Goal: Task Accomplishment & Management: Use online tool/utility

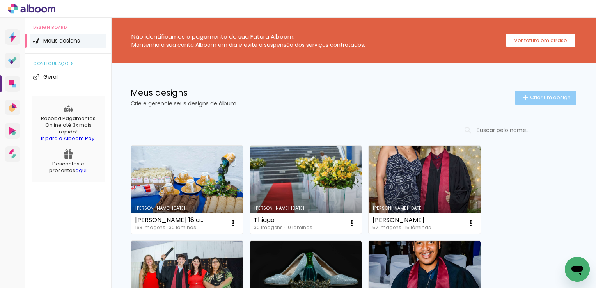
click at [530, 96] on span "Criar um design" at bounding box center [550, 97] width 41 height 5
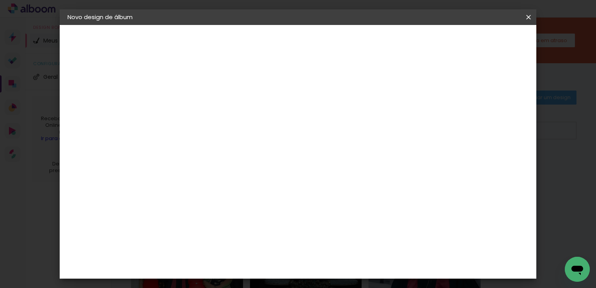
click at [195, 107] on input at bounding box center [195, 105] width 0 height 12
click at [0, 0] on div "Informações Dê um título ao seu álbum. Avançar" at bounding box center [0, 0] width 0 height 0
click at [195, 107] on input at bounding box center [195, 105] width 0 height 12
type input "murilo"
type paper-input "murilo"
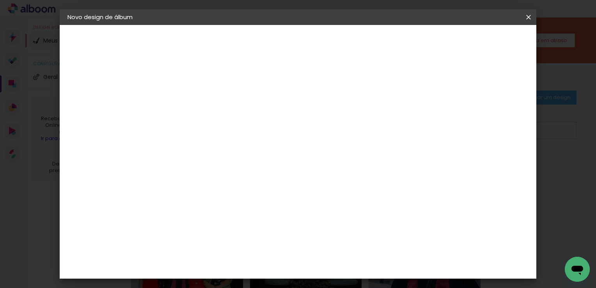
click at [0, 0] on slot "Avançar" at bounding box center [0, 0] width 0 height 0
click at [210, 280] on div "MG Álbuns" at bounding box center [199, 286] width 21 height 12
click at [0, 0] on slot "Avançar" at bounding box center [0, 0] width 0 height 0
click at [302, 230] on span "30.4 × 80.5 cm" at bounding box center [289, 240] width 26 height 21
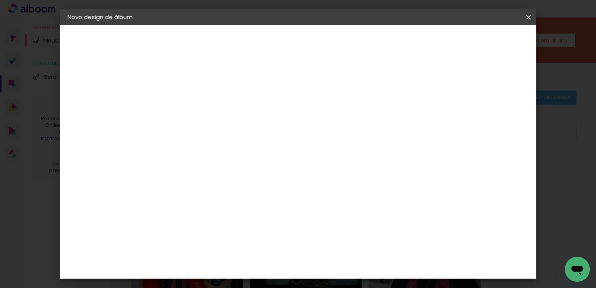
click at [302, 230] on span "30.4 × 80.5 cm" at bounding box center [289, 240] width 26 height 21
click at [0, 0] on slot "Avançar" at bounding box center [0, 0] width 0 height 0
click at [479, 42] on span "Iniciar design" at bounding box center [461, 41] width 35 height 5
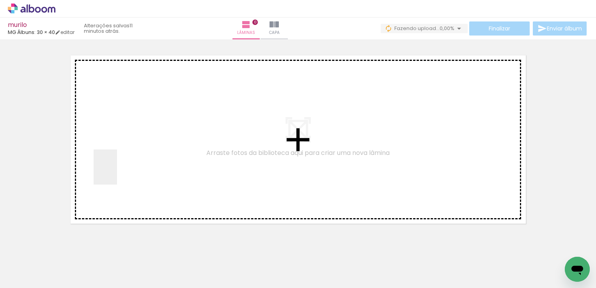
drag, startPoint x: 78, startPoint y: 267, endPoint x: 126, endPoint y: 182, distance: 97.9
click at [117, 173] on quentale-workspace at bounding box center [298, 144] width 596 height 288
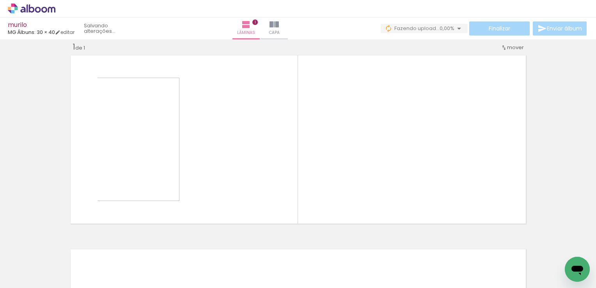
scroll to position [10, 0]
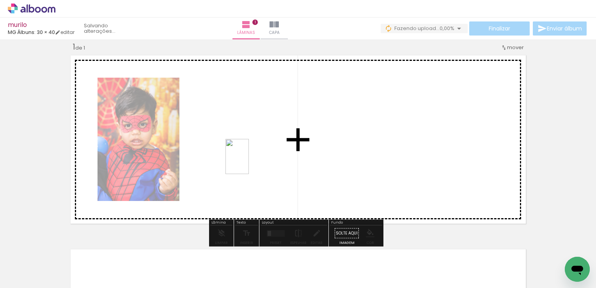
drag, startPoint x: 129, startPoint y: 264, endPoint x: 249, endPoint y: 162, distance: 157.0
click at [249, 162] on quentale-workspace at bounding box center [298, 144] width 596 height 288
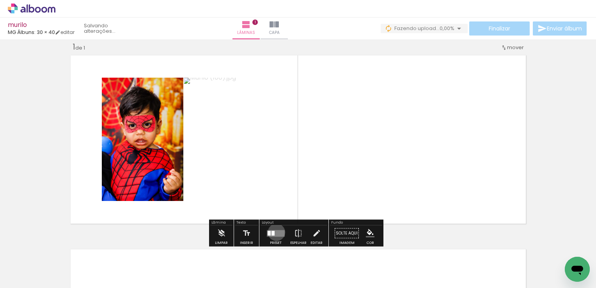
click at [274, 232] on quentale-layouter at bounding box center [276, 233] width 18 height 7
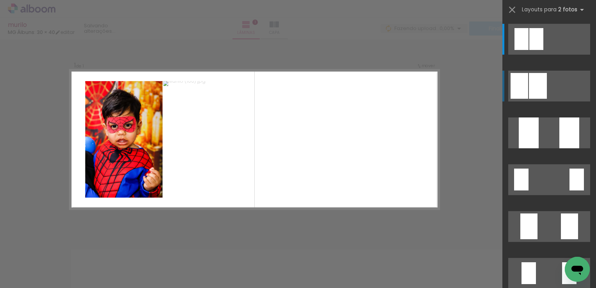
scroll to position [91, 0]
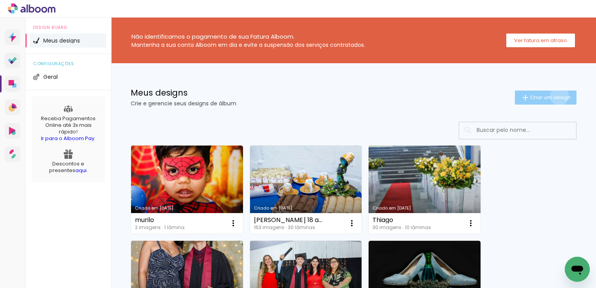
click at [552, 96] on span "Criar um design" at bounding box center [550, 97] width 41 height 5
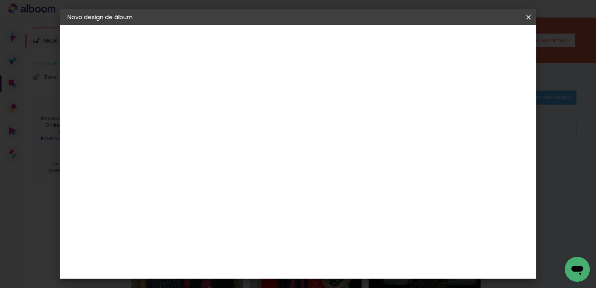
click at [195, 108] on input at bounding box center [195, 105] width 0 height 12
type input "murilo"
type paper-input "murilo"
click at [0, 0] on slot "Avançar" at bounding box center [0, 0] width 0 height 0
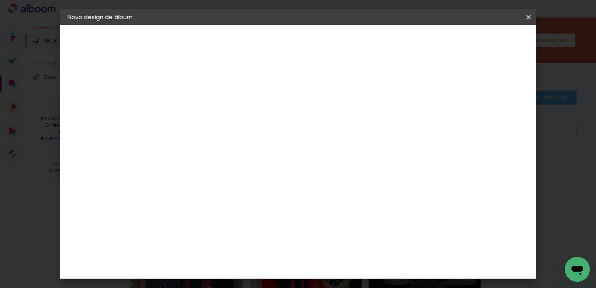
click at [210, 203] on div "MG Álbuns" at bounding box center [199, 209] width 21 height 12
click at [0, 0] on slot "Avançar" at bounding box center [0, 0] width 0 height 0
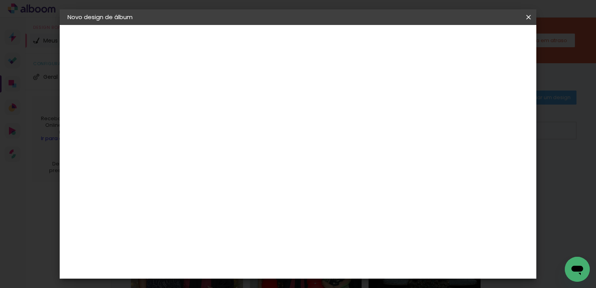
click at [352, 39] on span "Iniciar design" at bounding box center [340, 44] width 24 height 11
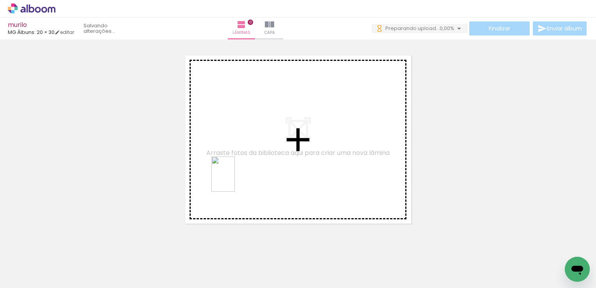
drag, startPoint x: 86, startPoint y: 264, endPoint x: 233, endPoint y: 179, distance: 169.8
click at [236, 177] on quentale-workspace at bounding box center [298, 144] width 596 height 288
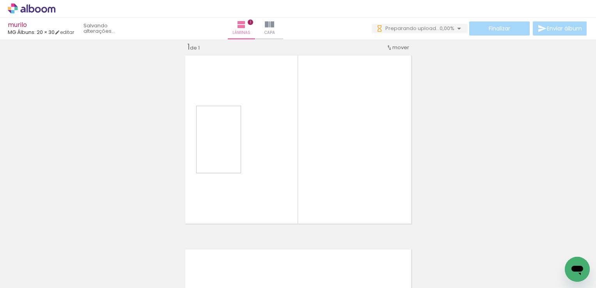
scroll to position [10, 0]
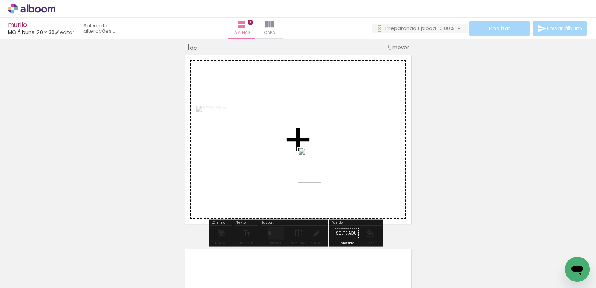
drag, startPoint x: 126, startPoint y: 266, endPoint x: 324, endPoint y: 169, distance: 220.7
click at [324, 169] on quentale-workspace at bounding box center [298, 144] width 596 height 288
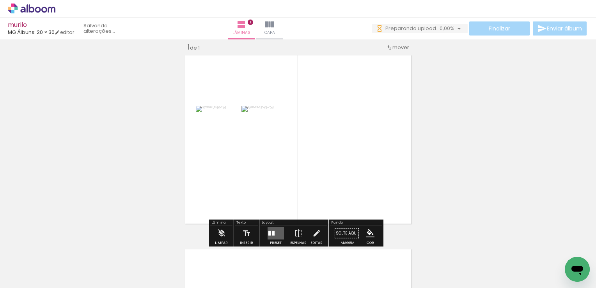
click at [272, 231] on div at bounding box center [273, 233] width 3 height 5
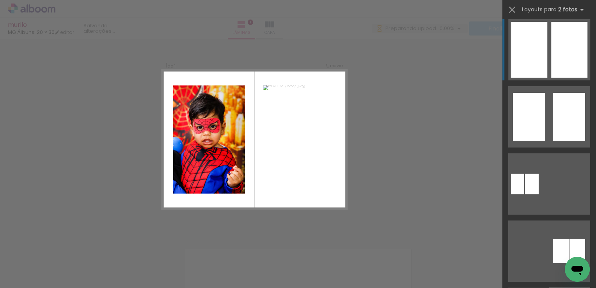
scroll to position [182, 0]
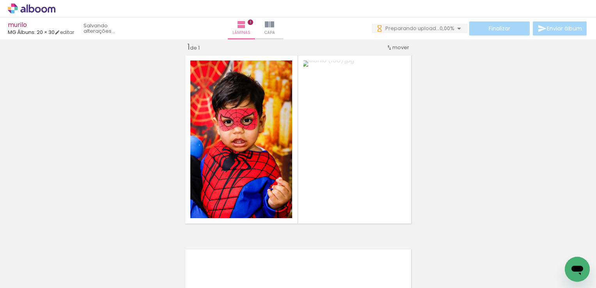
click at [484, 166] on div "Inserir lâmina 1 de 1" at bounding box center [298, 226] width 596 height 388
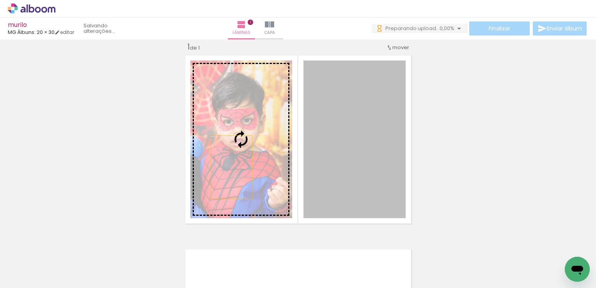
drag, startPoint x: 364, startPoint y: 172, endPoint x: 237, endPoint y: 167, distance: 127.2
click at [0, 0] on slot at bounding box center [0, 0] width 0 height 0
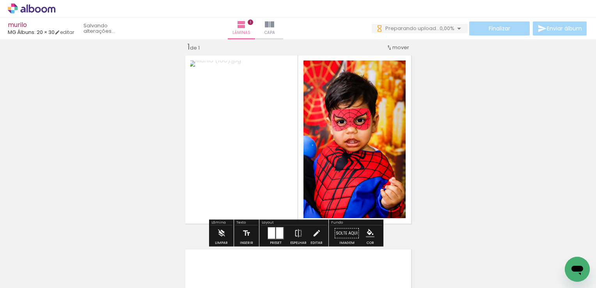
click at [444, 168] on div "Inserir lâmina 1 de 1" at bounding box center [298, 226] width 596 height 388
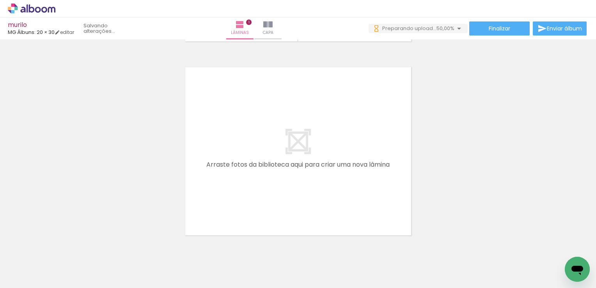
scroll to position [0, 0]
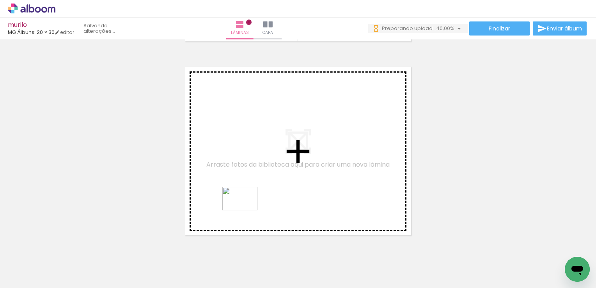
drag, startPoint x: 261, startPoint y: 267, endPoint x: 245, endPoint y: 210, distance: 59.5
click at [245, 210] on quentale-workspace at bounding box center [298, 144] width 596 height 288
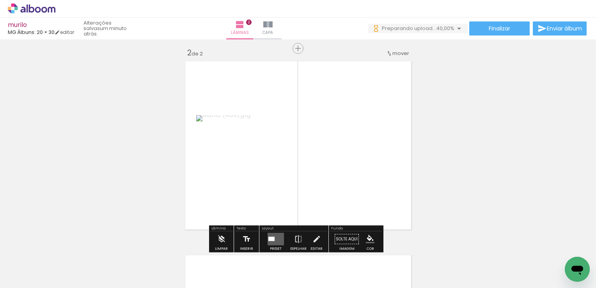
scroll to position [203, 0]
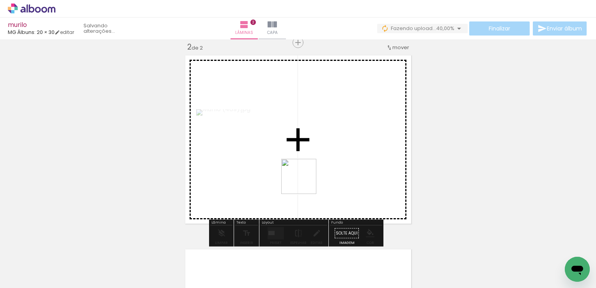
drag, startPoint x: 215, startPoint y: 265, endPoint x: 304, endPoint y: 182, distance: 122.5
click at [304, 182] on quentale-workspace at bounding box center [298, 144] width 596 height 288
drag, startPoint x: 173, startPoint y: 260, endPoint x: 337, endPoint y: 193, distance: 176.8
click at [337, 193] on quentale-workspace at bounding box center [298, 144] width 596 height 288
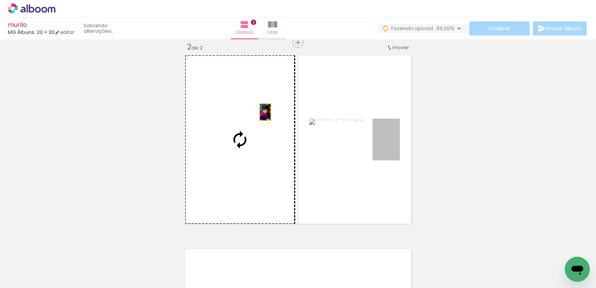
drag, startPoint x: 388, startPoint y: 149, endPoint x: 248, endPoint y: 115, distance: 144.8
click at [0, 0] on slot at bounding box center [0, 0] width 0 height 0
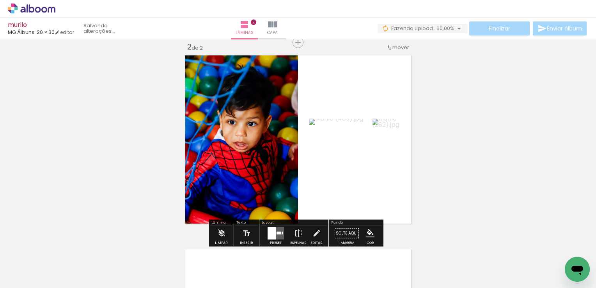
click at [280, 228] on quentale-layouter at bounding box center [275, 233] width 16 height 12
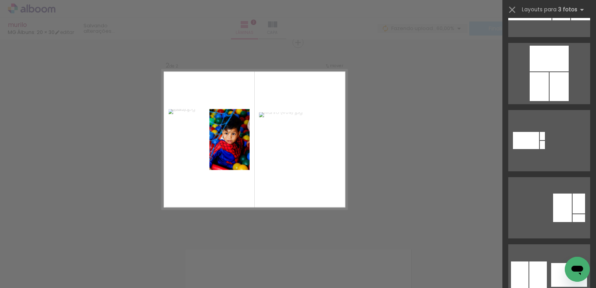
scroll to position [273, 0]
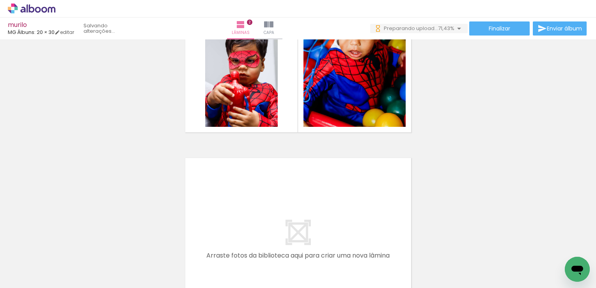
scroll to position [0, 0]
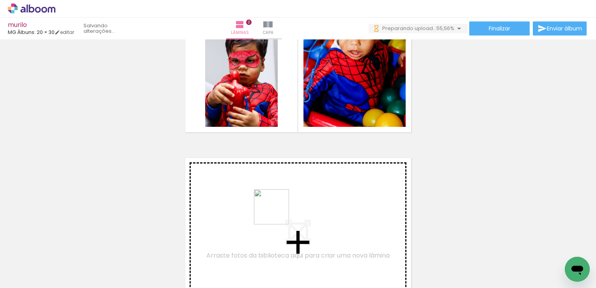
drag, startPoint x: 301, startPoint y: 264, endPoint x: 276, endPoint y: 211, distance: 59.1
click at [276, 211] on quentale-workspace at bounding box center [298, 144] width 596 height 288
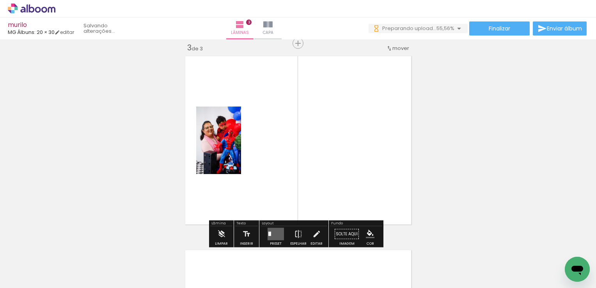
scroll to position [397, 0]
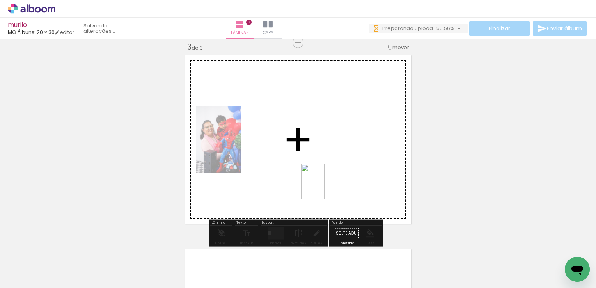
drag, startPoint x: 349, startPoint y: 266, endPoint x: 324, endPoint y: 187, distance: 82.6
click at [324, 187] on quentale-workspace at bounding box center [298, 144] width 596 height 288
drag, startPoint x: 387, startPoint y: 259, endPoint x: 378, endPoint y: 219, distance: 41.2
click at [334, 177] on quentale-workspace at bounding box center [298, 144] width 596 height 288
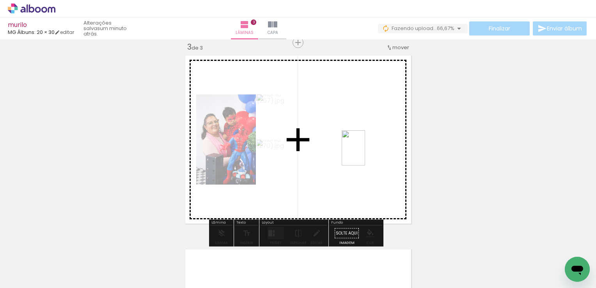
drag, startPoint x: 432, startPoint y: 265, endPoint x: 366, endPoint y: 160, distance: 124.1
click at [365, 156] on quentale-workspace at bounding box center [298, 144] width 596 height 288
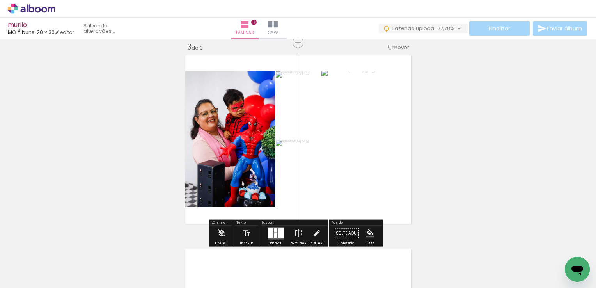
click at [278, 232] on div at bounding box center [281, 233] width 6 height 10
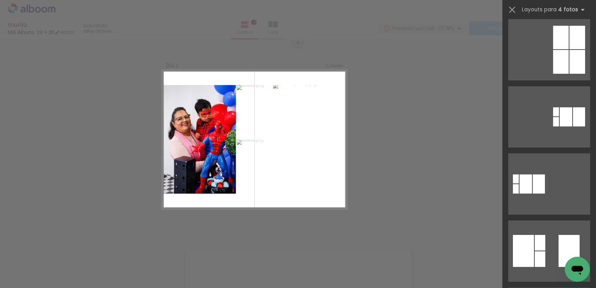
scroll to position [0, 0]
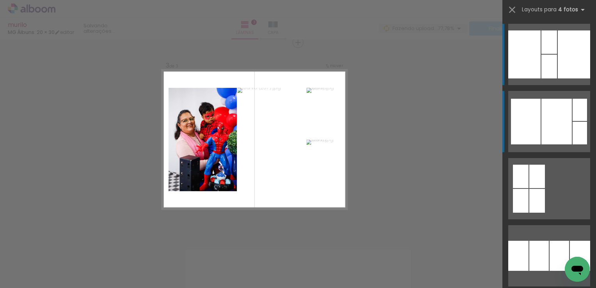
click at [532, 78] on div at bounding box center [524, 54] width 32 height 48
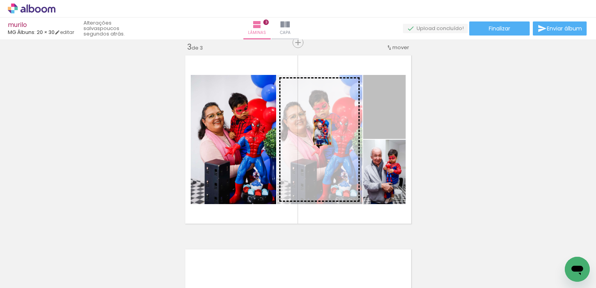
drag, startPoint x: 374, startPoint y: 115, endPoint x: 320, endPoint y: 132, distance: 56.6
click at [0, 0] on slot at bounding box center [0, 0] width 0 height 0
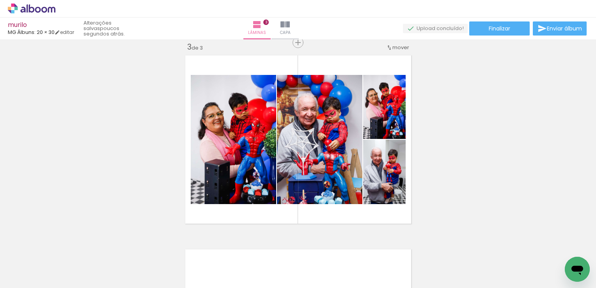
click at [446, 167] on div "Inserir lâmina 1 de 3 Inserir lâmina 2 de 3 Inserir lâmina 3 de 3" at bounding box center [298, 32] width 596 height 775
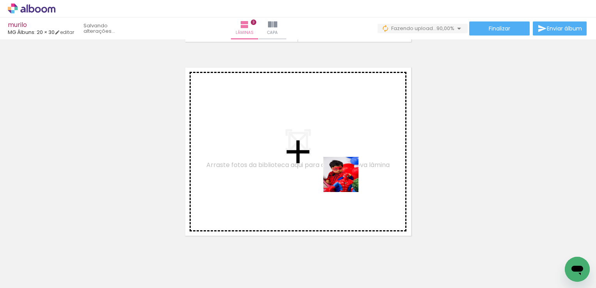
drag, startPoint x: 477, startPoint y: 264, endPoint x: 419, endPoint y: 209, distance: 79.4
click at [343, 180] on quentale-workspace at bounding box center [298, 144] width 596 height 288
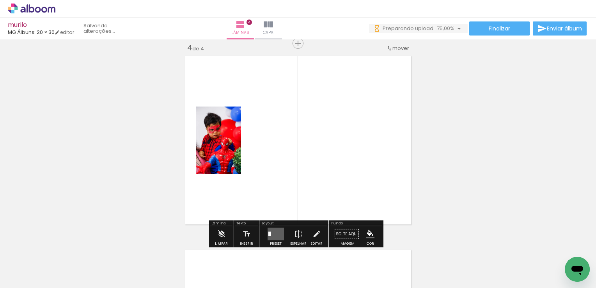
scroll to position [591, 0]
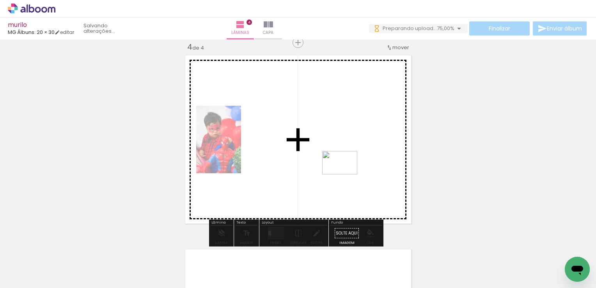
drag, startPoint x: 527, startPoint y: 264, endPoint x: 384, endPoint y: 191, distance: 159.9
click at [346, 177] on quentale-workspace at bounding box center [298, 144] width 596 height 288
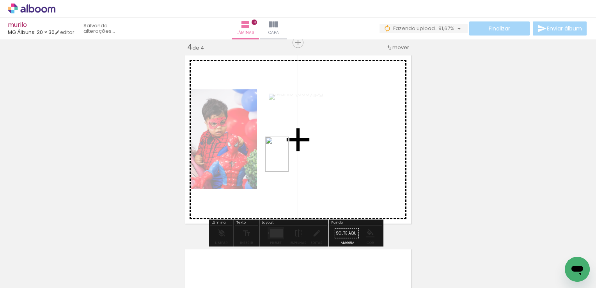
drag, startPoint x: 563, startPoint y: 253, endPoint x: 291, endPoint y: 164, distance: 285.6
click at [288, 160] on quentale-workspace at bounding box center [298, 144] width 596 height 288
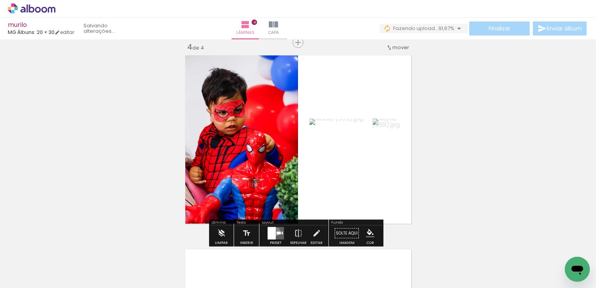
click at [274, 231] on quentale-layouter at bounding box center [275, 233] width 16 height 12
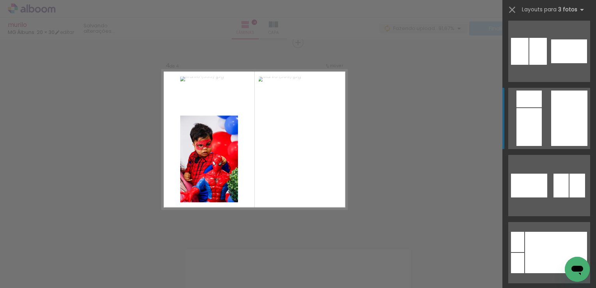
scroll to position [364, 0]
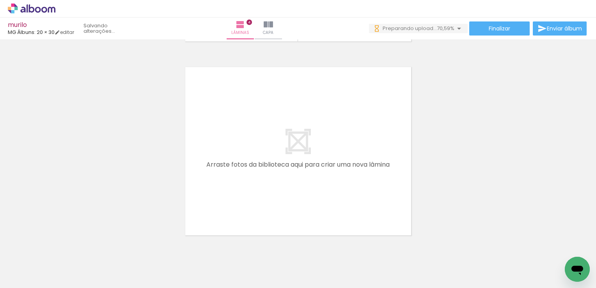
scroll to position [0, 212]
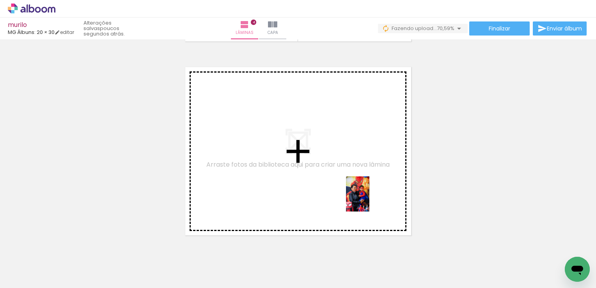
drag, startPoint x: 396, startPoint y: 263, endPoint x: 365, endPoint y: 197, distance: 72.5
click at [365, 197] on quentale-workspace at bounding box center [298, 144] width 596 height 288
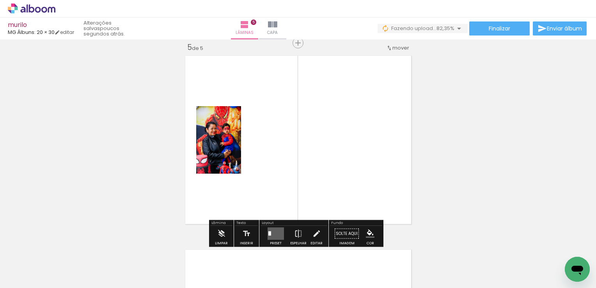
scroll to position [785, 0]
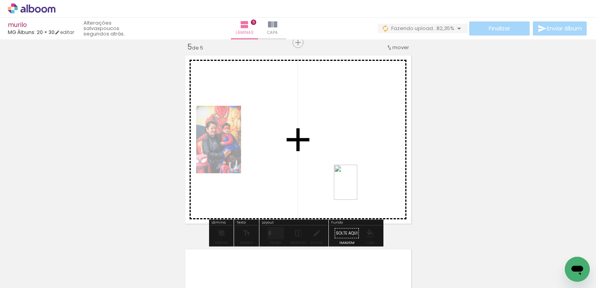
drag, startPoint x: 435, startPoint y: 258, endPoint x: 406, endPoint y: 223, distance: 45.4
click at [357, 188] on quentale-workspace at bounding box center [298, 144] width 596 height 288
drag, startPoint x: 454, startPoint y: 234, endPoint x: 357, endPoint y: 173, distance: 114.0
click at [357, 173] on quentale-workspace at bounding box center [298, 144] width 596 height 288
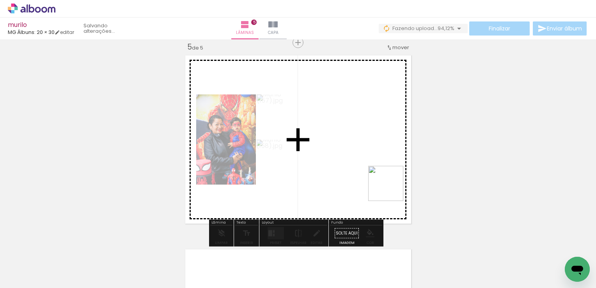
drag, startPoint x: 533, startPoint y: 264, endPoint x: 415, endPoint y: 206, distance: 131.8
click at [360, 178] on quentale-workspace at bounding box center [298, 144] width 596 height 288
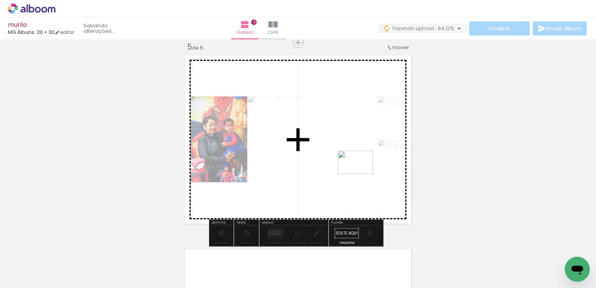
drag, startPoint x: 555, startPoint y: 258, endPoint x: 359, endPoint y: 175, distance: 212.8
click at [357, 175] on quentale-workspace at bounding box center [298, 144] width 596 height 288
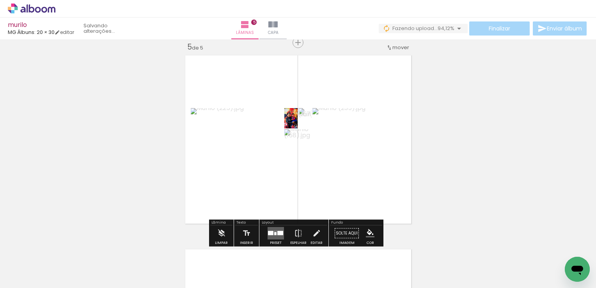
click at [277, 232] on div at bounding box center [280, 233] width 6 height 4
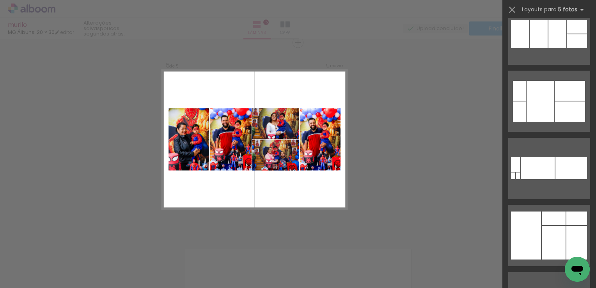
scroll to position [1364, 0]
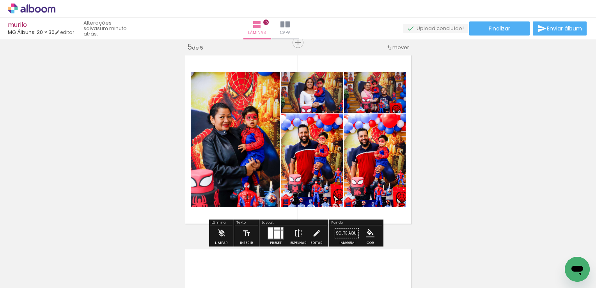
click at [276, 229] on quentale-layouter at bounding box center [275, 233] width 16 height 12
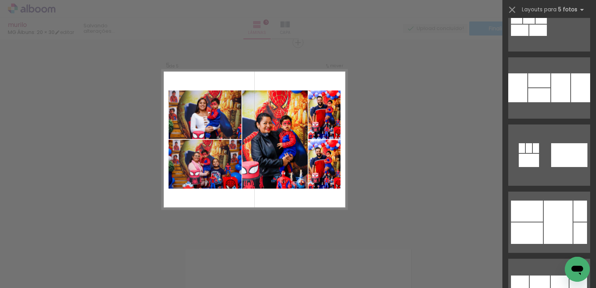
scroll to position [2270, 0]
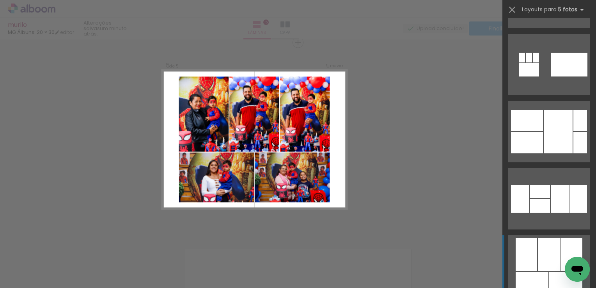
click at [543, 248] on div at bounding box center [549, 254] width 22 height 33
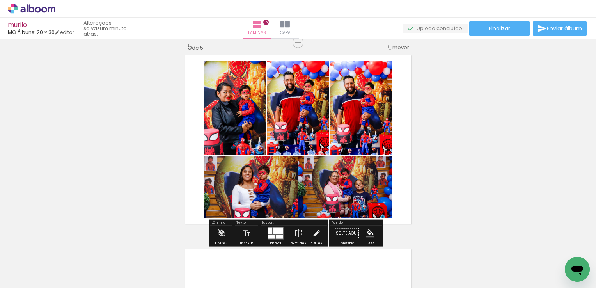
click at [274, 232] on div at bounding box center [275, 230] width 5 height 7
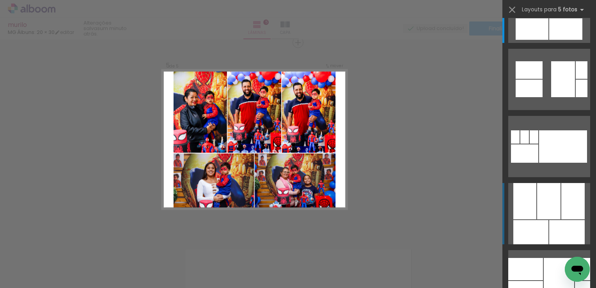
scroll to position [2481, 0]
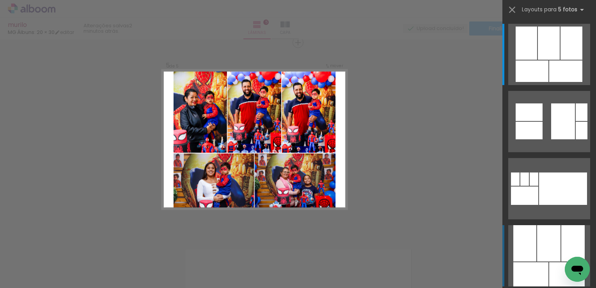
click at [547, 245] on div at bounding box center [548, 243] width 23 height 36
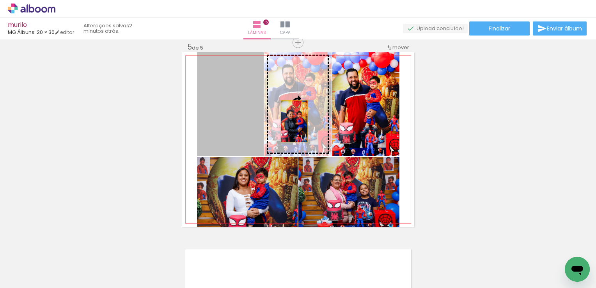
drag, startPoint x: 232, startPoint y: 126, endPoint x: 292, endPoint y: 119, distance: 60.1
click at [0, 0] on slot at bounding box center [0, 0] width 0 height 0
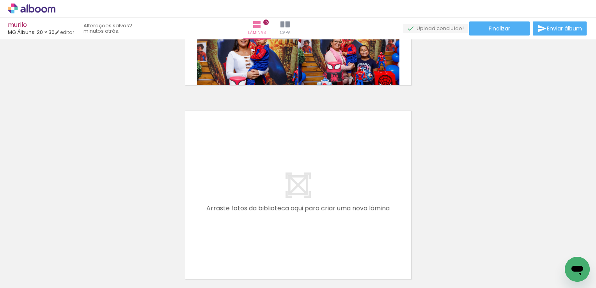
scroll to position [967, 0]
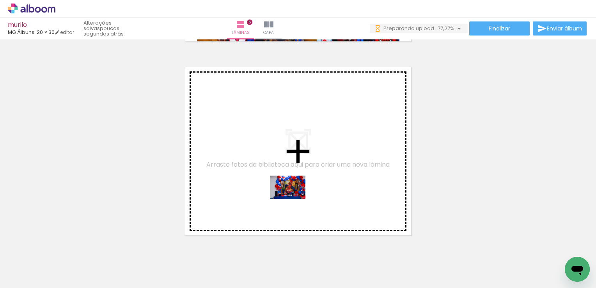
drag, startPoint x: 393, startPoint y: 264, endPoint x: 294, endPoint y: 199, distance: 118.6
click at [294, 199] on quentale-workspace at bounding box center [298, 144] width 596 height 288
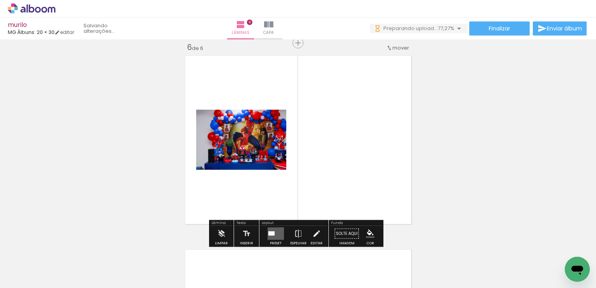
scroll to position [978, 0]
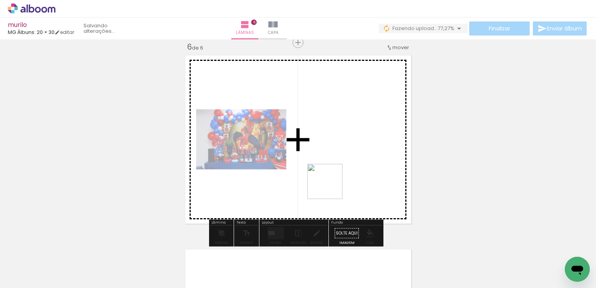
drag, startPoint x: 438, startPoint y: 266, endPoint x: 368, endPoint y: 218, distance: 85.2
click at [325, 182] on quentale-workspace at bounding box center [298, 144] width 596 height 288
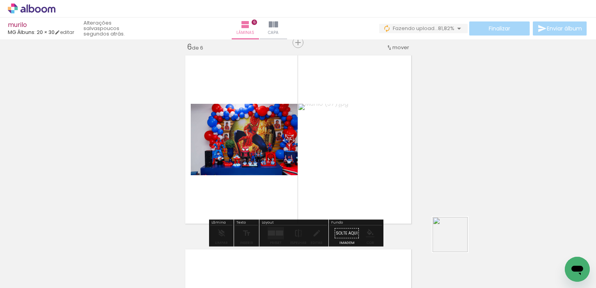
drag, startPoint x: 456, startPoint y: 240, endPoint x: 346, endPoint y: 186, distance: 122.6
click at [346, 186] on quentale-workspace at bounding box center [298, 144] width 596 height 288
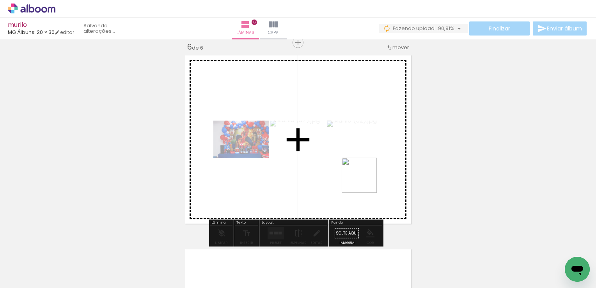
drag, startPoint x: 527, startPoint y: 259, endPoint x: 408, endPoint y: 204, distance: 131.5
click at [357, 180] on quentale-workspace at bounding box center [298, 144] width 596 height 288
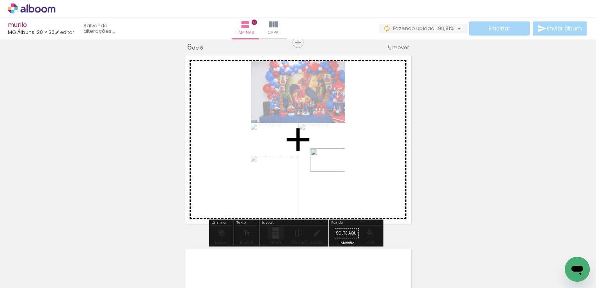
drag, startPoint x: 554, startPoint y: 257, endPoint x: 333, endPoint y: 172, distance: 236.4
click at [333, 172] on quentale-workspace at bounding box center [298, 144] width 596 height 288
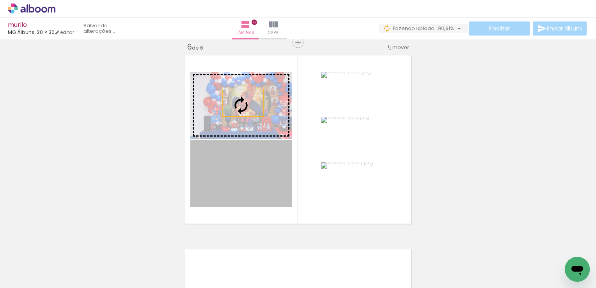
drag, startPoint x: 250, startPoint y: 174, endPoint x: 240, endPoint y: 103, distance: 72.1
click at [0, 0] on slot at bounding box center [0, 0] width 0 height 0
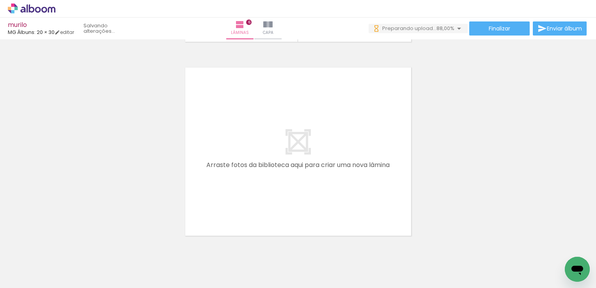
scroll to position [0, 562]
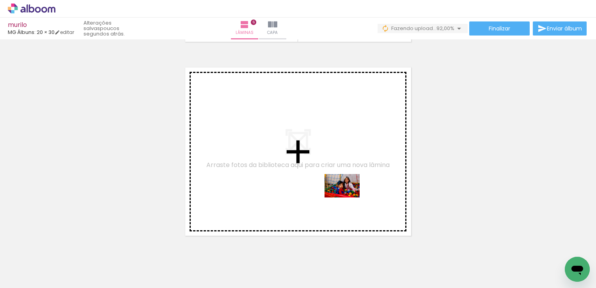
drag, startPoint x: 480, startPoint y: 267, endPoint x: 441, endPoint y: 235, distance: 51.3
click at [340, 199] on quentale-workspace at bounding box center [298, 144] width 596 height 288
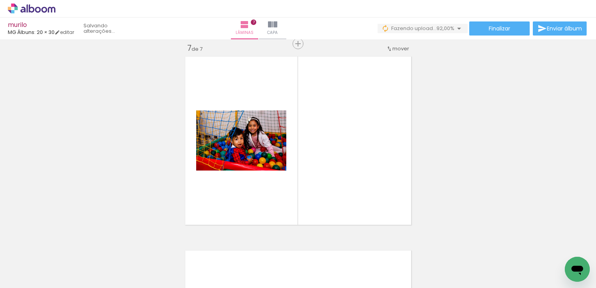
scroll to position [1172, 0]
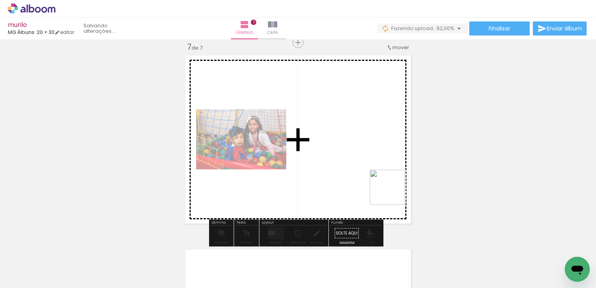
drag, startPoint x: 504, startPoint y: 248, endPoint x: 364, endPoint y: 191, distance: 150.2
click at [338, 172] on quentale-workspace at bounding box center [298, 144] width 596 height 288
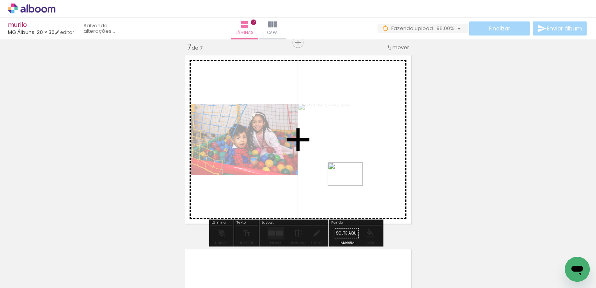
drag, startPoint x: 561, startPoint y: 259, endPoint x: 351, endPoint y: 186, distance: 222.9
click at [351, 186] on quentale-workspace at bounding box center [298, 144] width 596 height 288
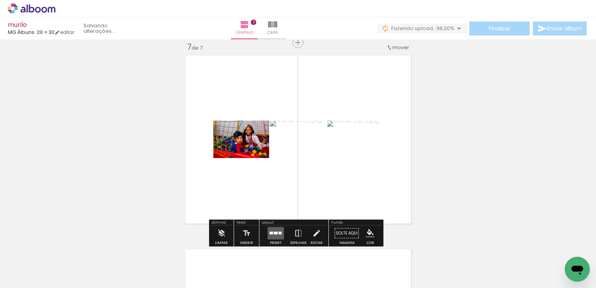
click at [272, 230] on quentale-layouter at bounding box center [275, 233] width 16 height 12
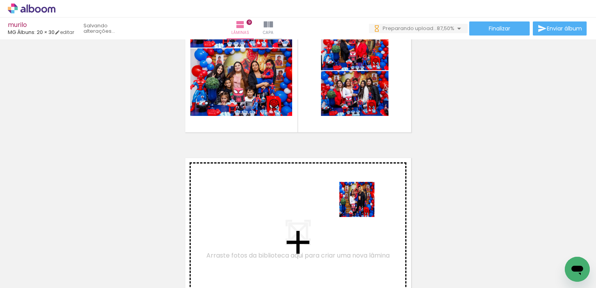
drag, startPoint x: 392, startPoint y: 266, endPoint x: 363, endPoint y: 205, distance: 67.8
click at [363, 205] on quentale-workspace at bounding box center [298, 144] width 596 height 288
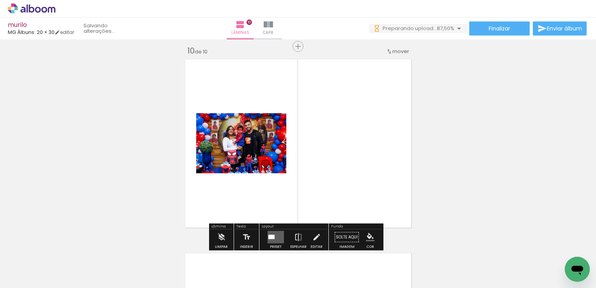
scroll to position [1753, 0]
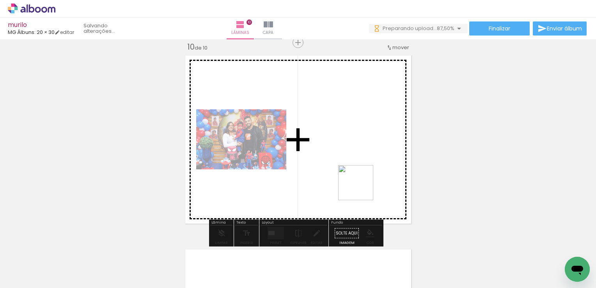
drag, startPoint x: 435, startPoint y: 265, endPoint x: 361, endPoint y: 188, distance: 107.0
click at [361, 188] on quentale-workspace at bounding box center [298, 144] width 596 height 288
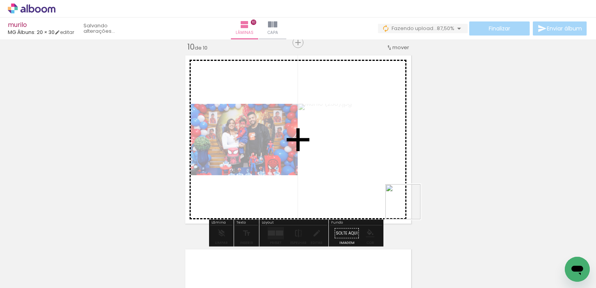
drag, startPoint x: 472, startPoint y: 264, endPoint x: 376, endPoint y: 191, distance: 120.5
click at [376, 191] on quentale-workspace at bounding box center [298, 144] width 596 height 288
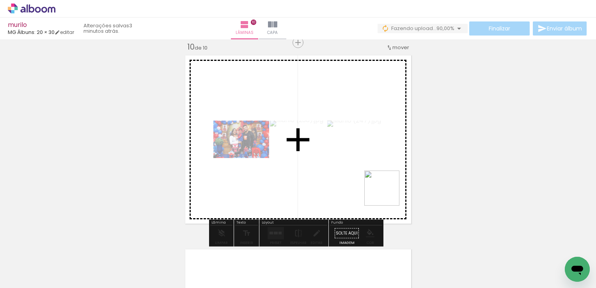
drag, startPoint x: 529, startPoint y: 260, endPoint x: 443, endPoint y: 228, distance: 91.5
click at [385, 193] on quentale-workspace at bounding box center [298, 144] width 596 height 288
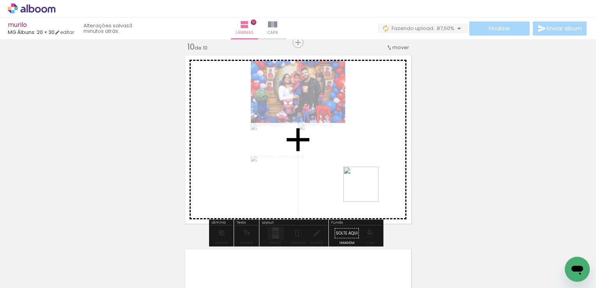
drag, startPoint x: 557, startPoint y: 261, endPoint x: 361, endPoint y: 188, distance: 210.1
click at [361, 188] on quentale-workspace at bounding box center [298, 144] width 596 height 288
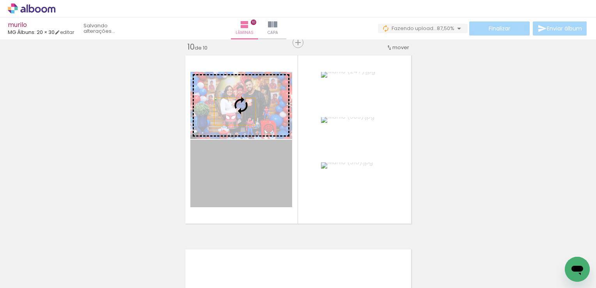
drag, startPoint x: 236, startPoint y: 179, endPoint x: 232, endPoint y: 111, distance: 68.4
click at [0, 0] on slot at bounding box center [0, 0] width 0 height 0
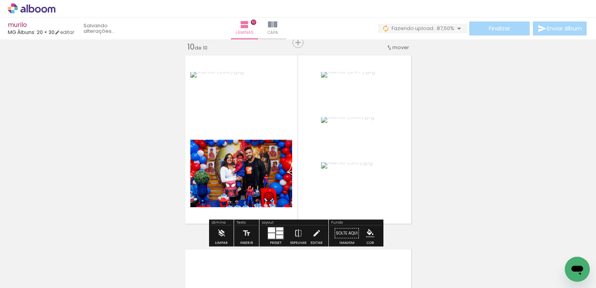
click at [276, 142] on div "Largura Cor" at bounding box center [269, 148] width 14 height 12
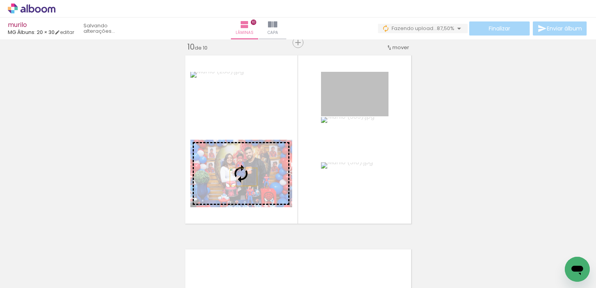
drag, startPoint x: 374, startPoint y: 92, endPoint x: 240, endPoint y: 177, distance: 159.3
click at [0, 0] on slot at bounding box center [0, 0] width 0 height 0
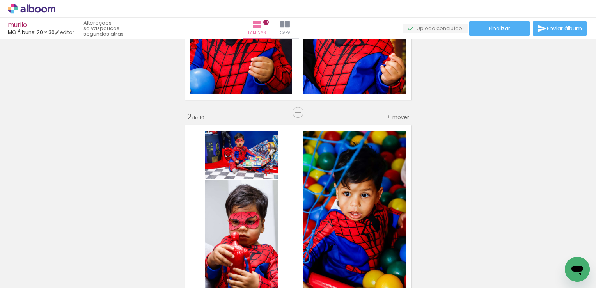
scroll to position [91, 0]
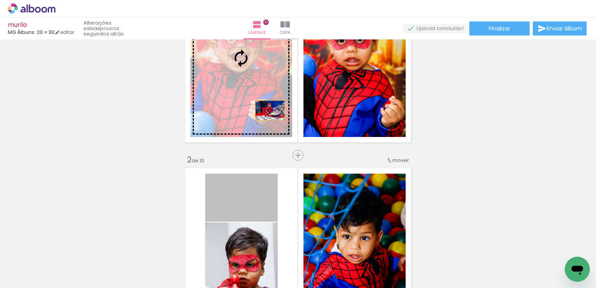
drag, startPoint x: 253, startPoint y: 206, endPoint x: 267, endPoint y: 110, distance: 97.3
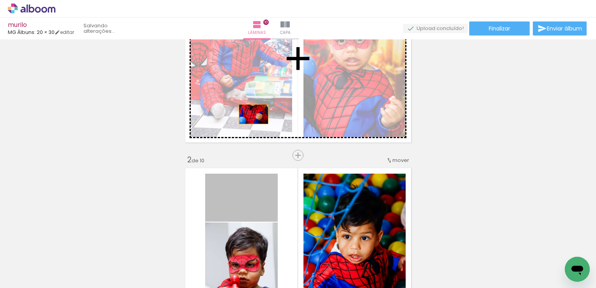
drag, startPoint x: 251, startPoint y: 205, endPoint x: 250, endPoint y: 114, distance: 91.2
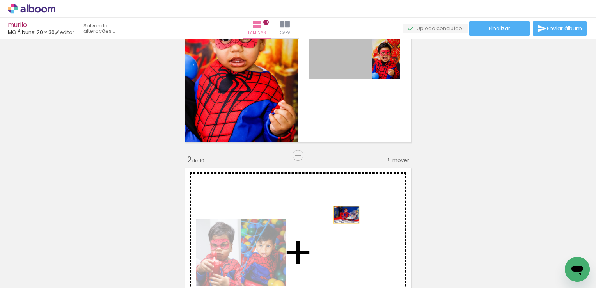
drag, startPoint x: 349, startPoint y: 63, endPoint x: 343, endPoint y: 214, distance: 151.4
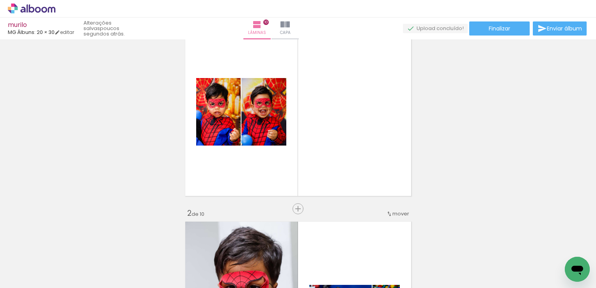
scroll to position [0, 0]
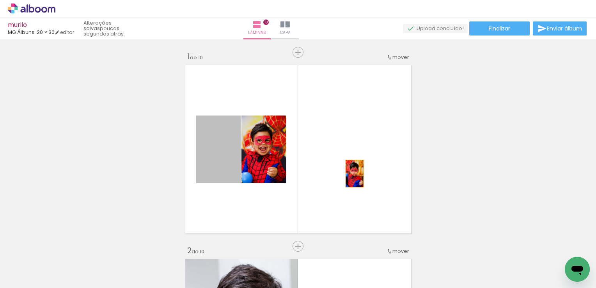
drag, startPoint x: 218, startPoint y: 157, endPoint x: 351, endPoint y: 173, distance: 134.3
click at [351, 173] on quentale-layouter at bounding box center [298, 149] width 232 height 174
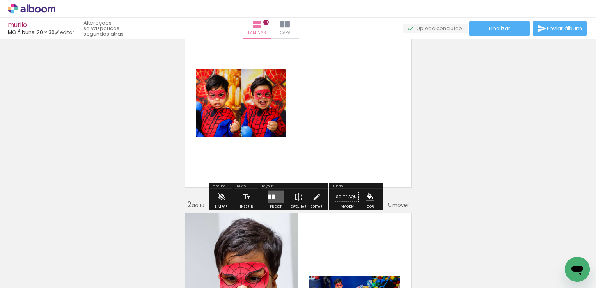
scroll to position [91, 0]
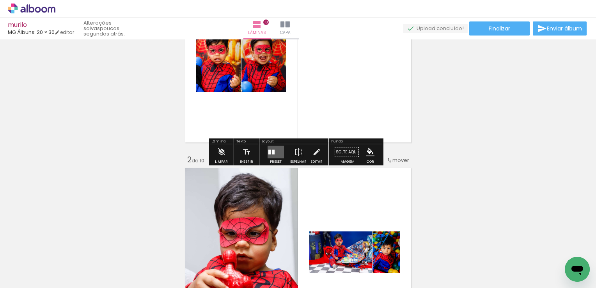
click at [278, 146] on quentale-layouter at bounding box center [275, 152] width 16 height 12
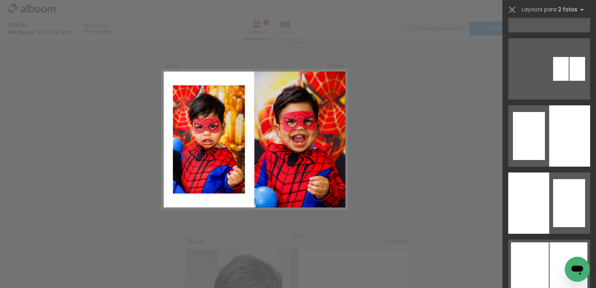
scroll to position [546, 0]
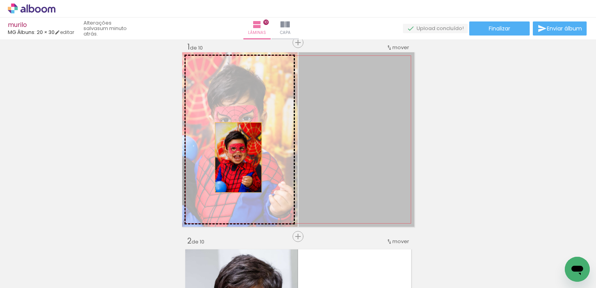
drag, startPoint x: 359, startPoint y: 163, endPoint x: 235, endPoint y: 157, distance: 124.5
click at [0, 0] on slot at bounding box center [0, 0] width 0 height 0
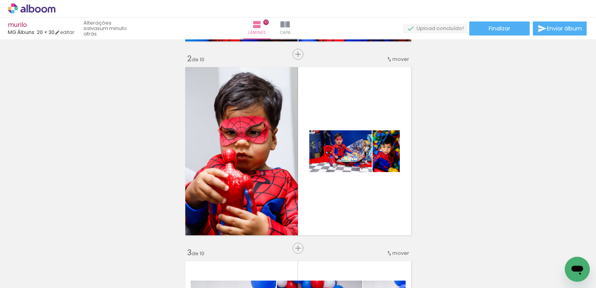
scroll to position [283, 0]
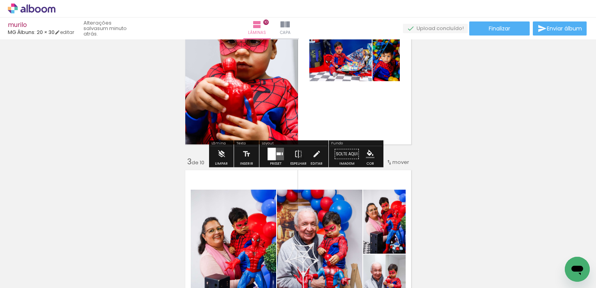
click at [275, 150] on quentale-layouter at bounding box center [275, 154] width 16 height 12
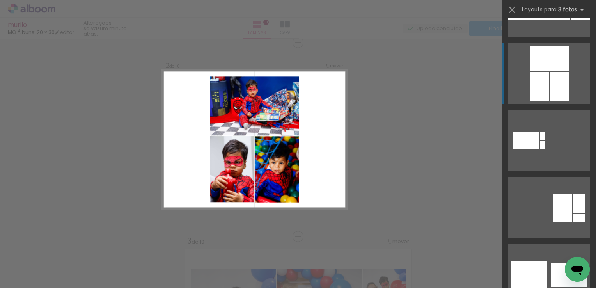
scroll to position [273, 0]
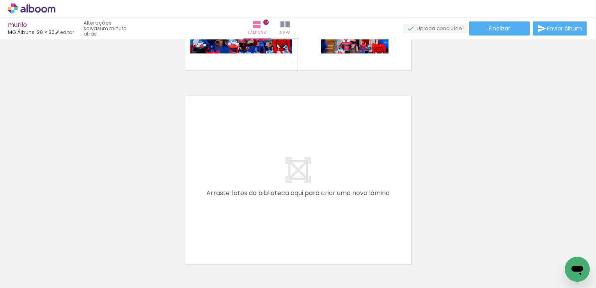
scroll to position [1962, 0]
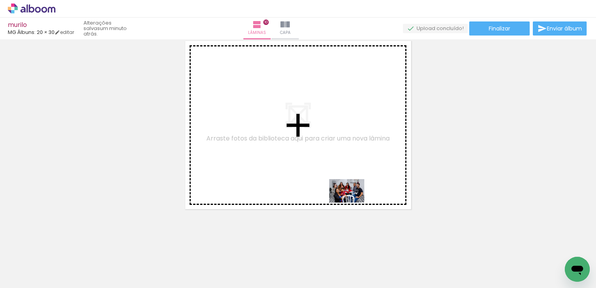
drag, startPoint x: 523, startPoint y: 264, endPoint x: 366, endPoint y: 207, distance: 166.9
click at [347, 200] on quentale-workspace at bounding box center [298, 144] width 596 height 288
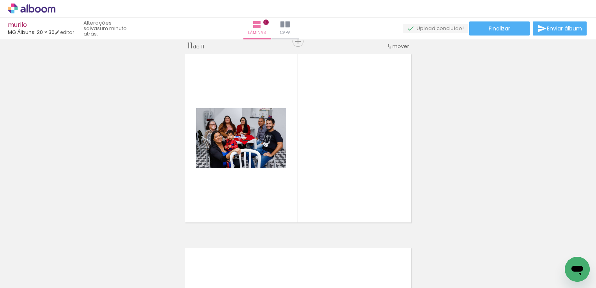
scroll to position [1947, 0]
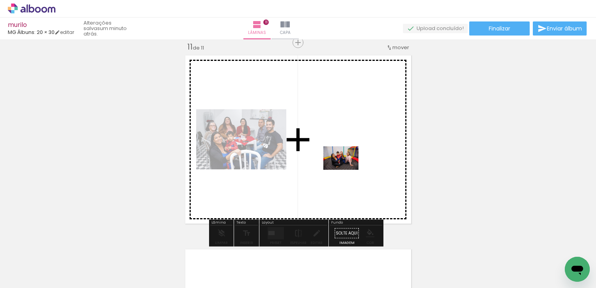
drag, startPoint x: 560, startPoint y: 260, endPoint x: 359, endPoint y: 177, distance: 217.3
click at [346, 170] on quentale-workspace at bounding box center [298, 144] width 596 height 288
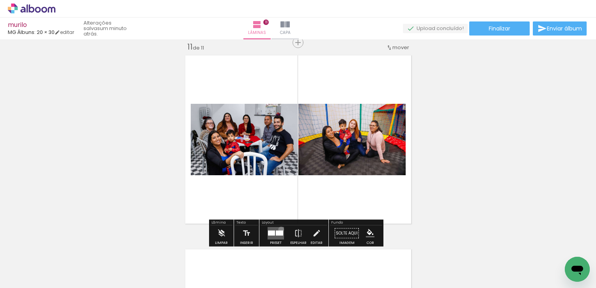
click at [279, 229] on quentale-layouter at bounding box center [275, 233] width 16 height 12
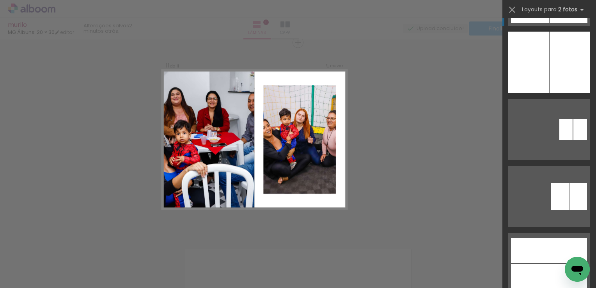
scroll to position [6100, 0]
